Goal: Task Accomplishment & Management: Use online tool/utility

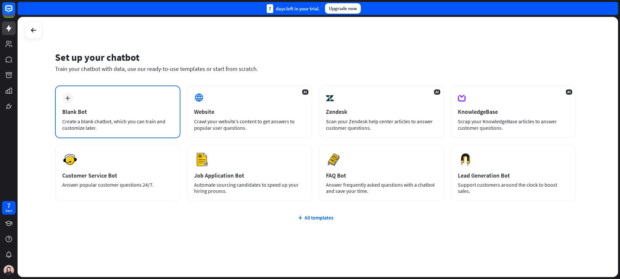
click at [70, 98] on icon "plus" at bounding box center [67, 98] width 5 height 5
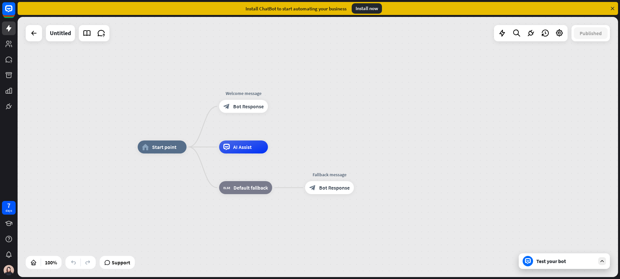
click at [612, 10] on icon at bounding box center [612, 9] width 6 height 6
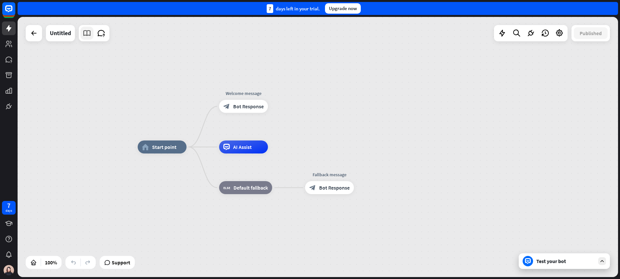
click at [86, 31] on icon at bounding box center [87, 33] width 8 height 8
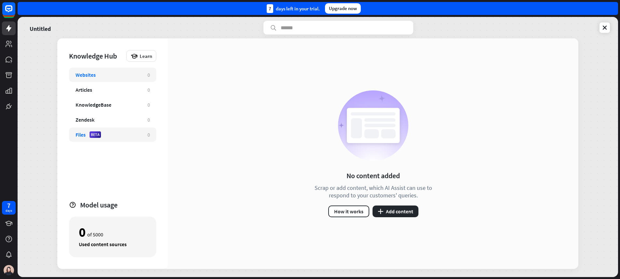
click at [80, 135] on div "Files" at bounding box center [81, 135] width 10 height 7
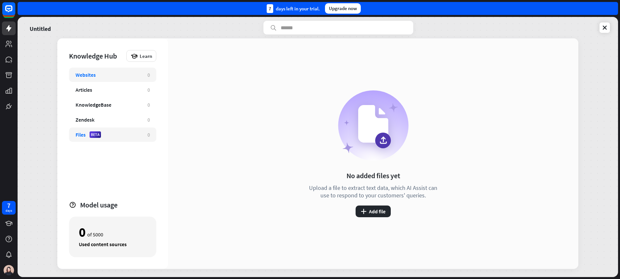
click at [91, 79] on div "Websites 0" at bounding box center [112, 75] width 87 height 14
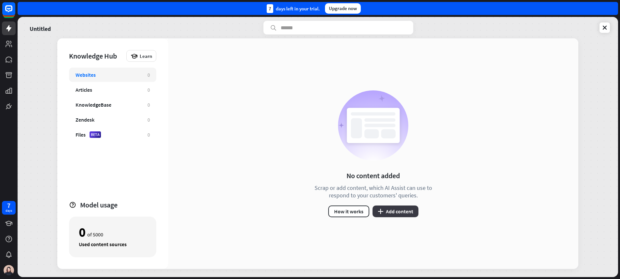
click at [384, 212] on button "plus Add content" at bounding box center [395, 212] width 46 height 12
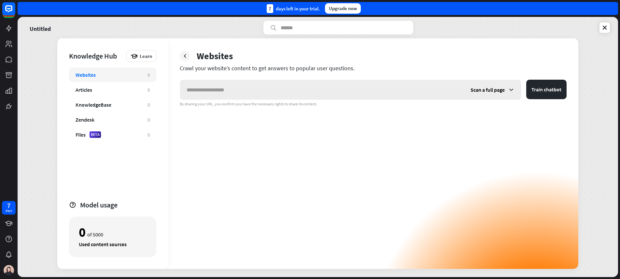
click at [281, 93] on input "text" at bounding box center [322, 90] width 284 height 20
click at [187, 53] on icon at bounding box center [185, 56] width 7 height 7
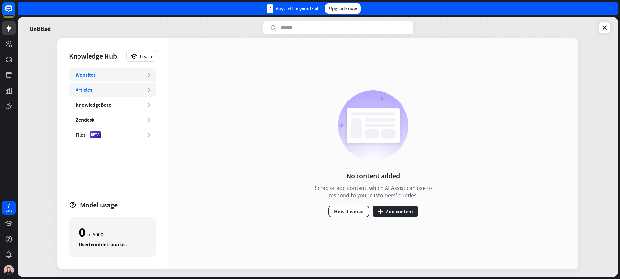
click at [91, 90] on div "Articles" at bounding box center [84, 90] width 17 height 7
click at [410, 215] on button "plus Add content" at bounding box center [395, 212] width 46 height 12
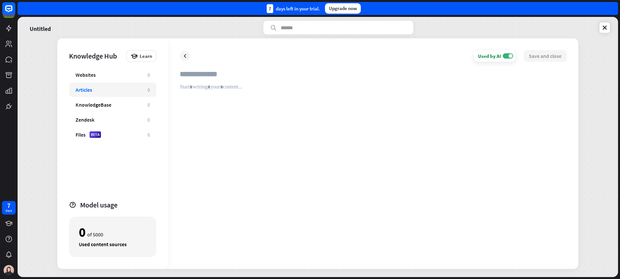
click at [213, 77] on input "text" at bounding box center [373, 77] width 387 height 14
click at [212, 88] on div at bounding box center [373, 171] width 387 height 174
click at [213, 75] on input "text" at bounding box center [373, 77] width 387 height 14
click at [87, 109] on div "KnowledgeBase 0" at bounding box center [112, 105] width 87 height 14
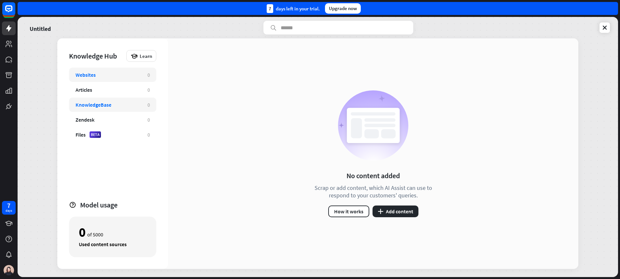
click at [115, 72] on div "Websites" at bounding box center [108, 75] width 65 height 7
click at [130, 78] on div "Websites 0" at bounding box center [112, 75] width 87 height 14
click at [401, 215] on button "plus Add content" at bounding box center [395, 212] width 46 height 12
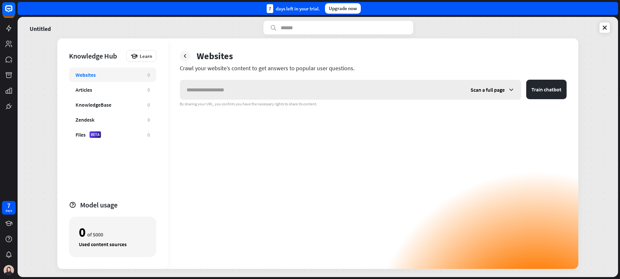
click at [380, 89] on input "text" at bounding box center [322, 90] width 284 height 20
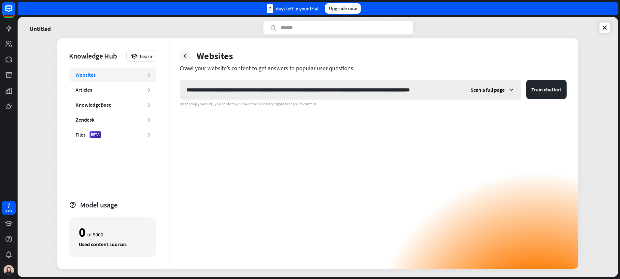
type input "**********"
click at [507, 93] on div "Scan a full page" at bounding box center [492, 90] width 57 height 20
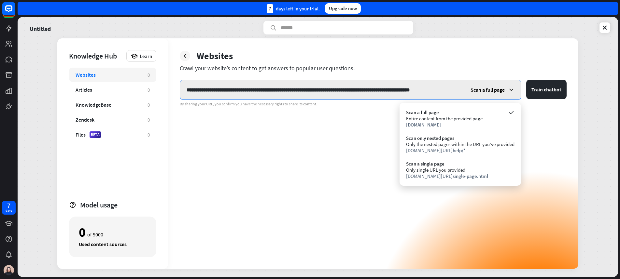
click at [298, 93] on input "**********" at bounding box center [322, 90] width 284 height 20
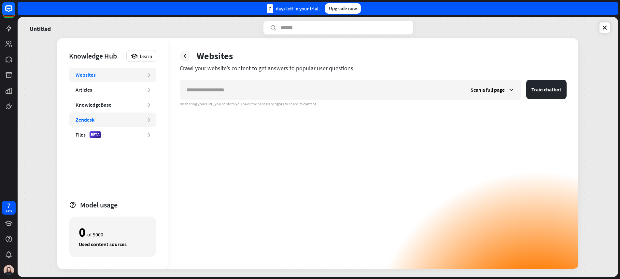
click at [109, 119] on div "Zendesk" at bounding box center [108, 120] width 65 height 7
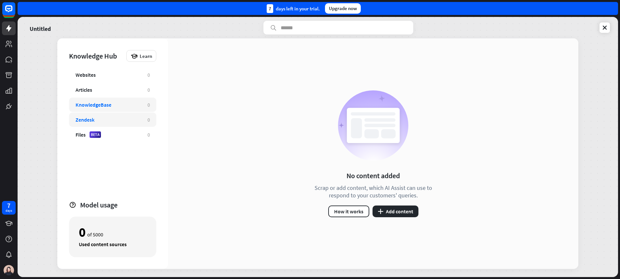
click at [122, 105] on div "KnowledgeBase" at bounding box center [108, 105] width 65 height 7
click at [400, 214] on button "plus Add content" at bounding box center [395, 212] width 46 height 12
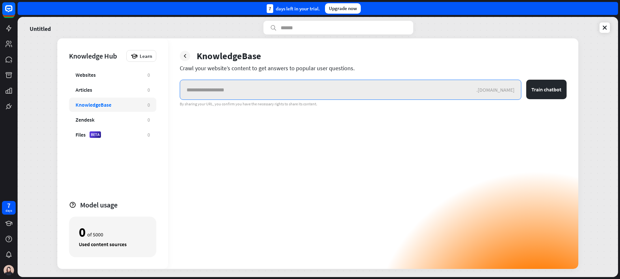
drag, startPoint x: 496, startPoint y: 92, endPoint x: 519, endPoint y: 88, distance: 22.7
click at [523, 88] on form ".[DOMAIN_NAME] Train chatbot" at bounding box center [373, 90] width 387 height 20
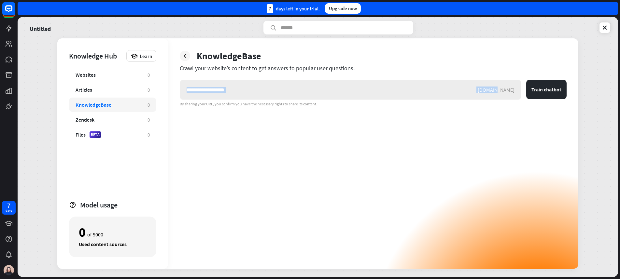
click at [487, 90] on div ".[DOMAIN_NAME]" at bounding box center [350, 90] width 341 height 20
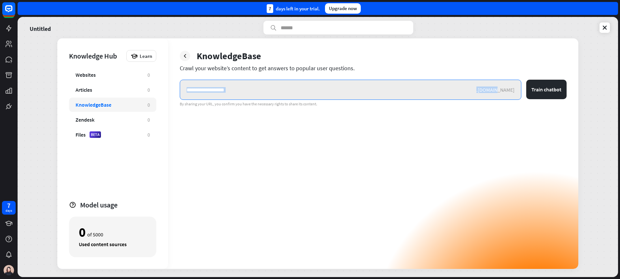
click at [476, 90] on input "text" at bounding box center [328, 90] width 296 height 20
drag, startPoint x: 496, startPoint y: 90, endPoint x: 518, endPoint y: 90, distance: 21.8
click at [518, 90] on div ".[DOMAIN_NAME]" at bounding box center [350, 90] width 341 height 20
click at [465, 88] on input "text" at bounding box center [328, 90] width 296 height 20
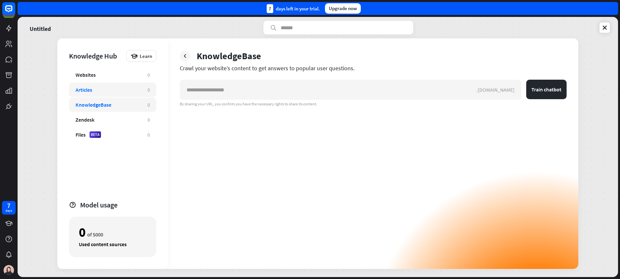
click at [110, 88] on div "Articles" at bounding box center [108, 90] width 65 height 7
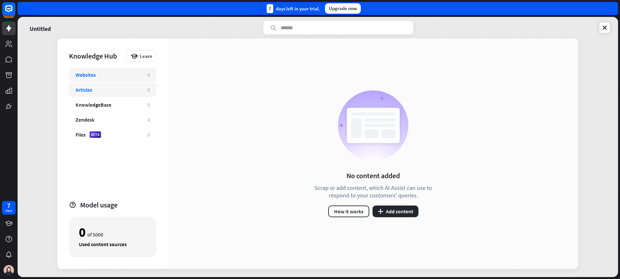
click at [111, 76] on div "Websites" at bounding box center [108, 75] width 65 height 7
click at [112, 93] on div "Articles 0" at bounding box center [112, 90] width 87 height 14
click at [87, 88] on div "Articles" at bounding box center [84, 90] width 17 height 7
click at [136, 91] on div "Articles" at bounding box center [108, 90] width 65 height 7
click at [394, 214] on button "plus Add content" at bounding box center [395, 212] width 46 height 12
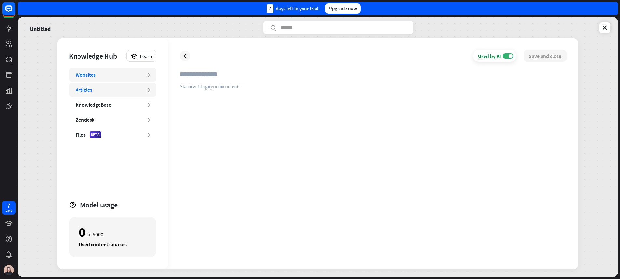
click at [111, 75] on div "Websites" at bounding box center [108, 75] width 65 height 7
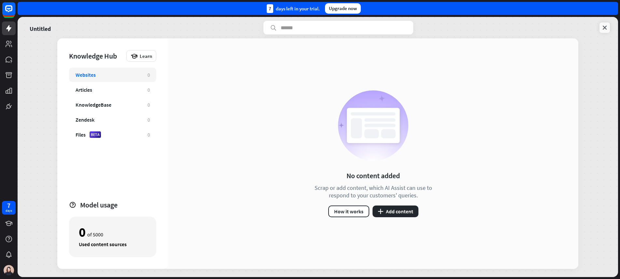
click at [602, 29] on icon at bounding box center [604, 27] width 7 height 7
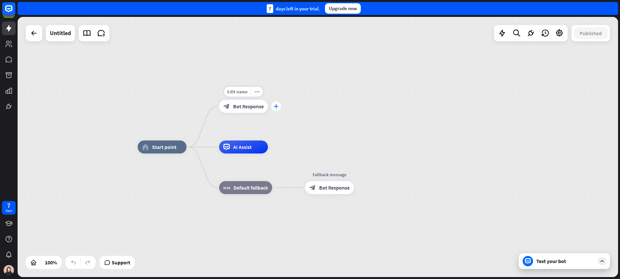
click at [276, 107] on icon "plus" at bounding box center [275, 106] width 5 height 5
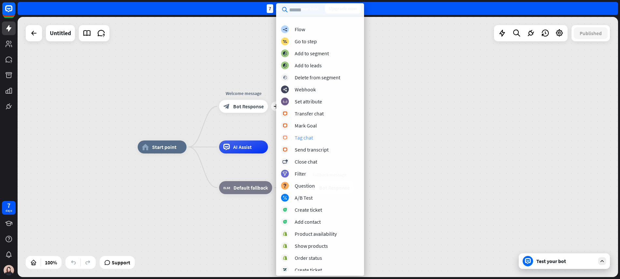
scroll to position [107, 0]
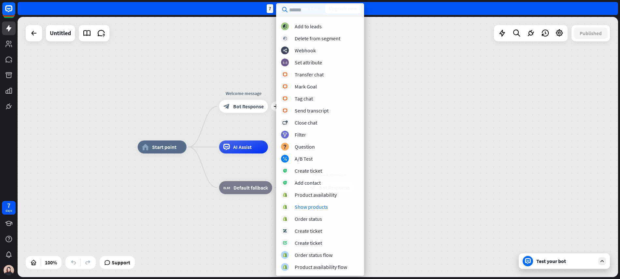
click at [441, 182] on div "home_2 Start point plus Welcome message block_bot_response Bot Response AI Assi…" at bounding box center [438, 277] width 600 height 260
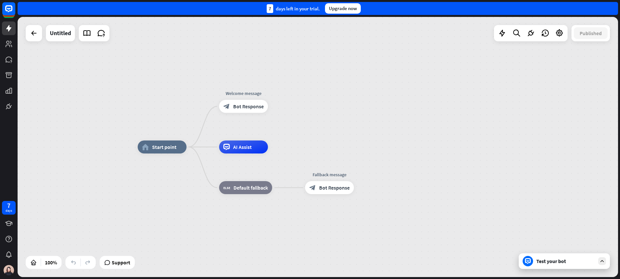
click at [501, 129] on div "home_2 Start point Welcome message block_bot_response Bot Response AI Assist bl…" at bounding box center [318, 147] width 600 height 260
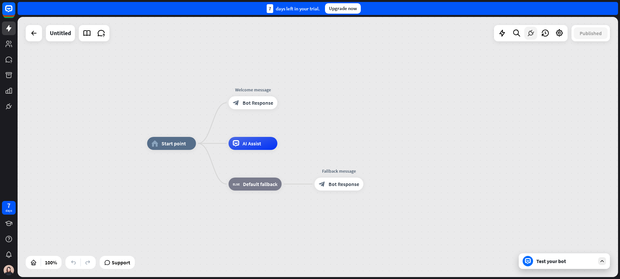
click at [535, 30] on div at bounding box center [530, 33] width 13 height 13
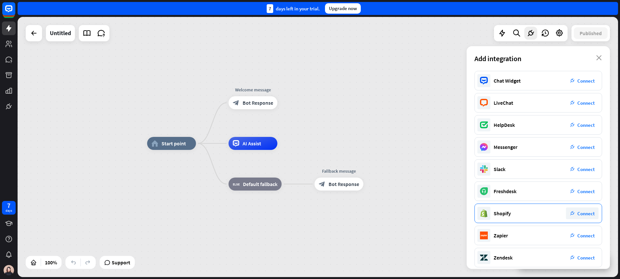
scroll to position [50, 0]
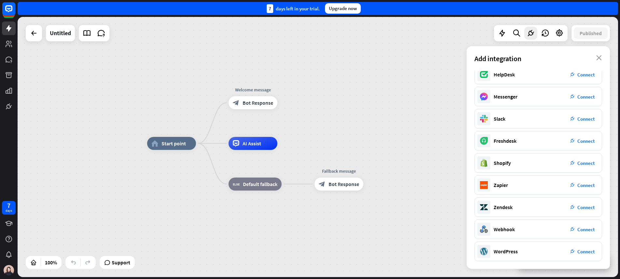
click at [382, 124] on div "home_2 Start point Welcome message block_bot_response Bot Response AI Assist bl…" at bounding box center [318, 147] width 600 height 260
click at [286, 103] on icon "plus" at bounding box center [285, 103] width 5 height 5
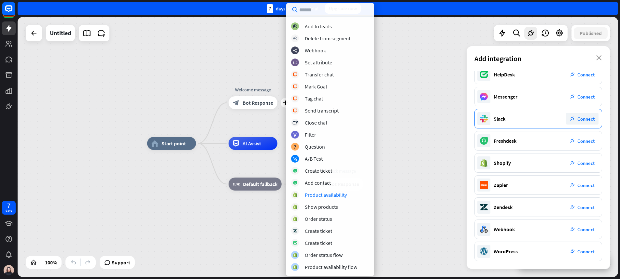
scroll to position [0, 0]
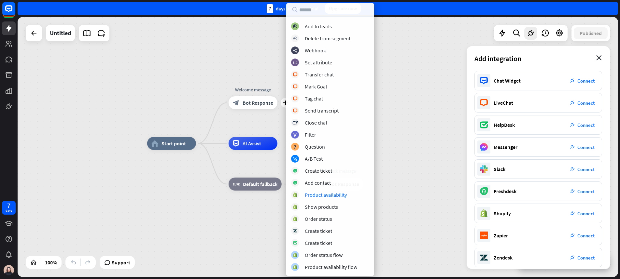
click at [599, 58] on icon "close" at bounding box center [599, 57] width 6 height 5
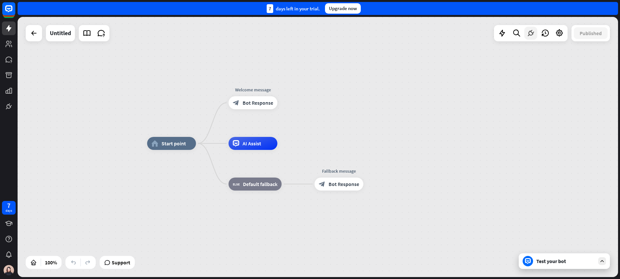
click at [529, 33] on icon at bounding box center [530, 33] width 8 height 8
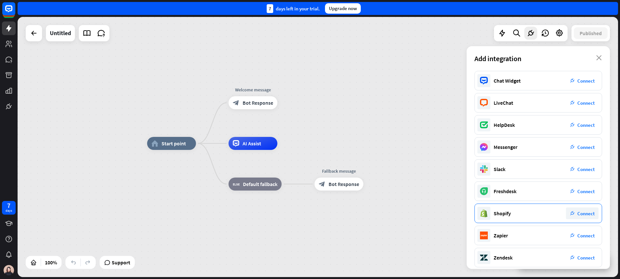
scroll to position [50, 0]
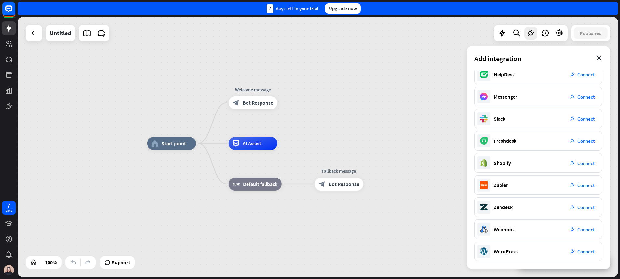
click at [599, 57] on icon "close" at bounding box center [599, 57] width 6 height 5
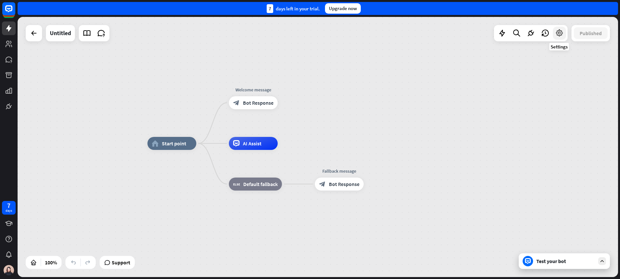
click at [562, 32] on icon at bounding box center [559, 33] width 8 height 8
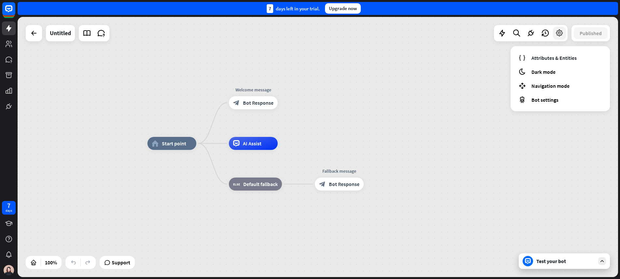
click at [562, 32] on icon at bounding box center [559, 33] width 8 height 8
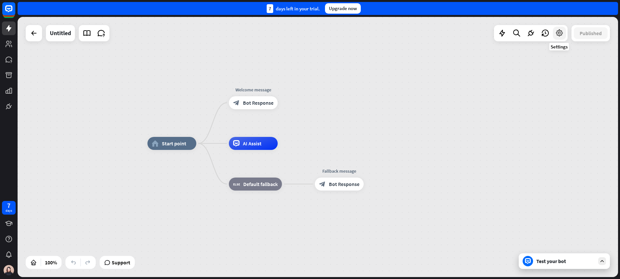
click at [556, 34] on icon at bounding box center [559, 33] width 8 height 8
